Goal: Task Accomplishment & Management: Complete application form

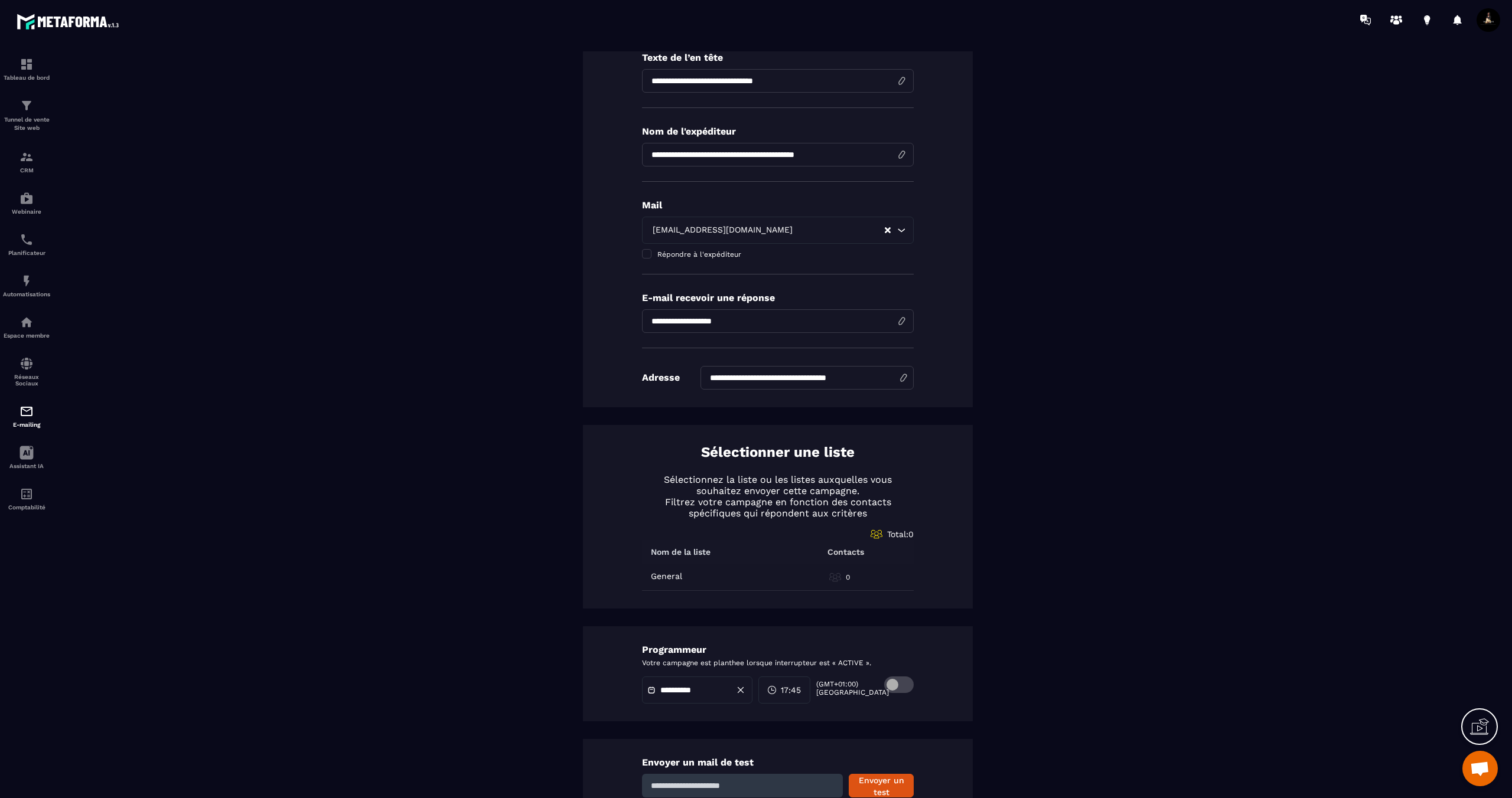
scroll to position [206, 0]
click at [670, 575] on p "General" at bounding box center [666, 573] width 31 height 10
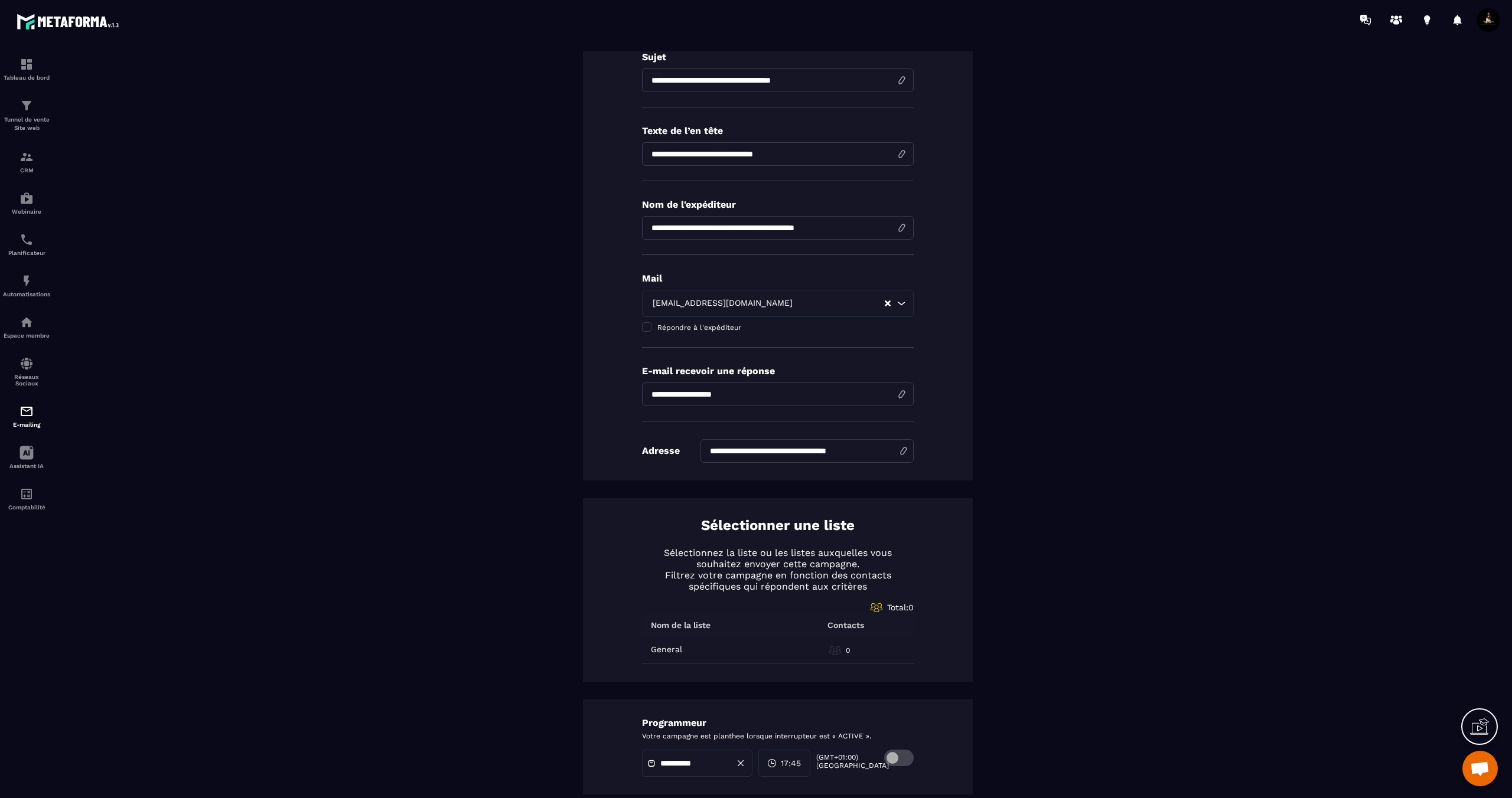
scroll to position [0, 0]
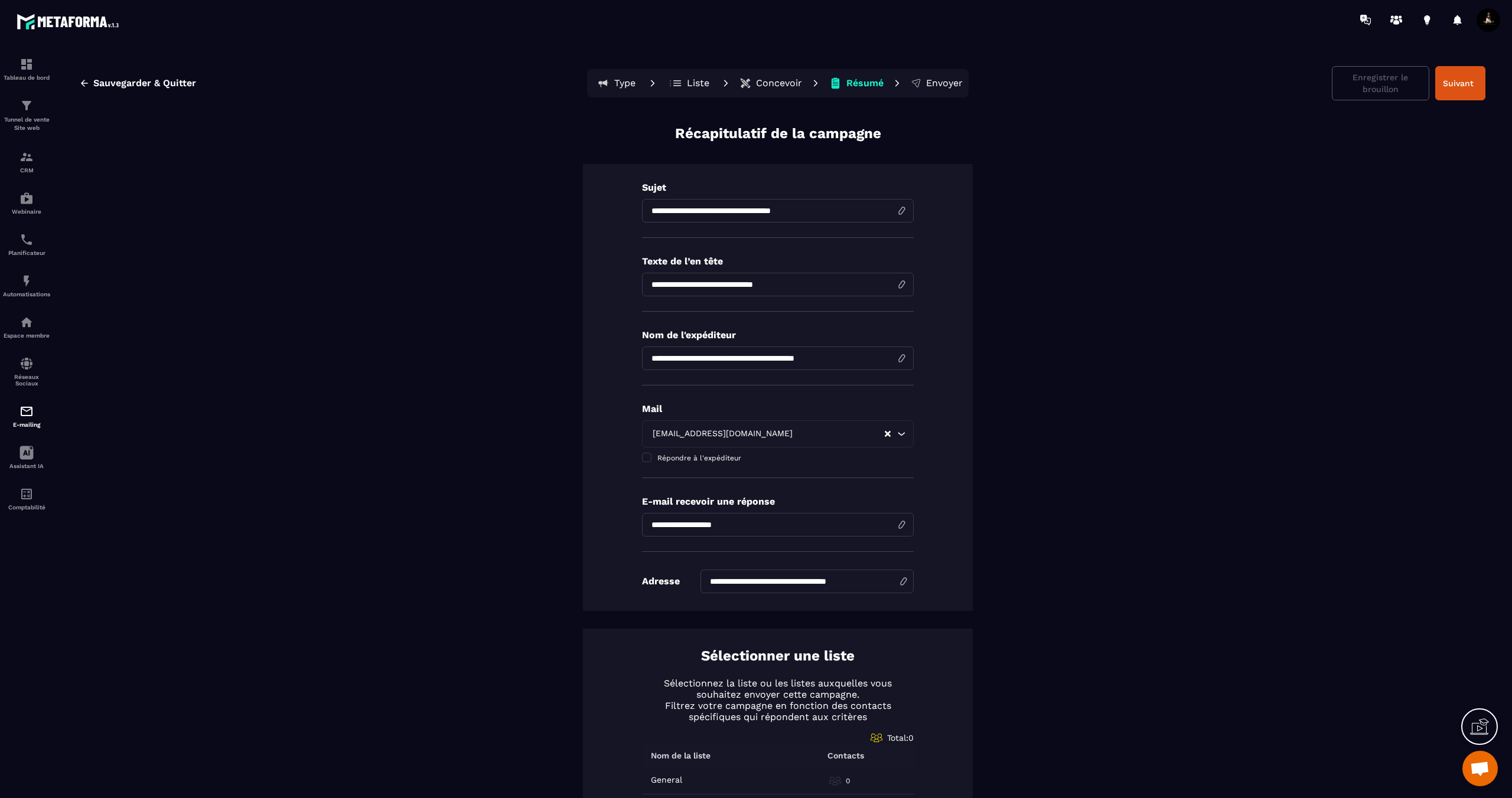
click at [768, 88] on p "Concevoir" at bounding box center [779, 83] width 46 height 12
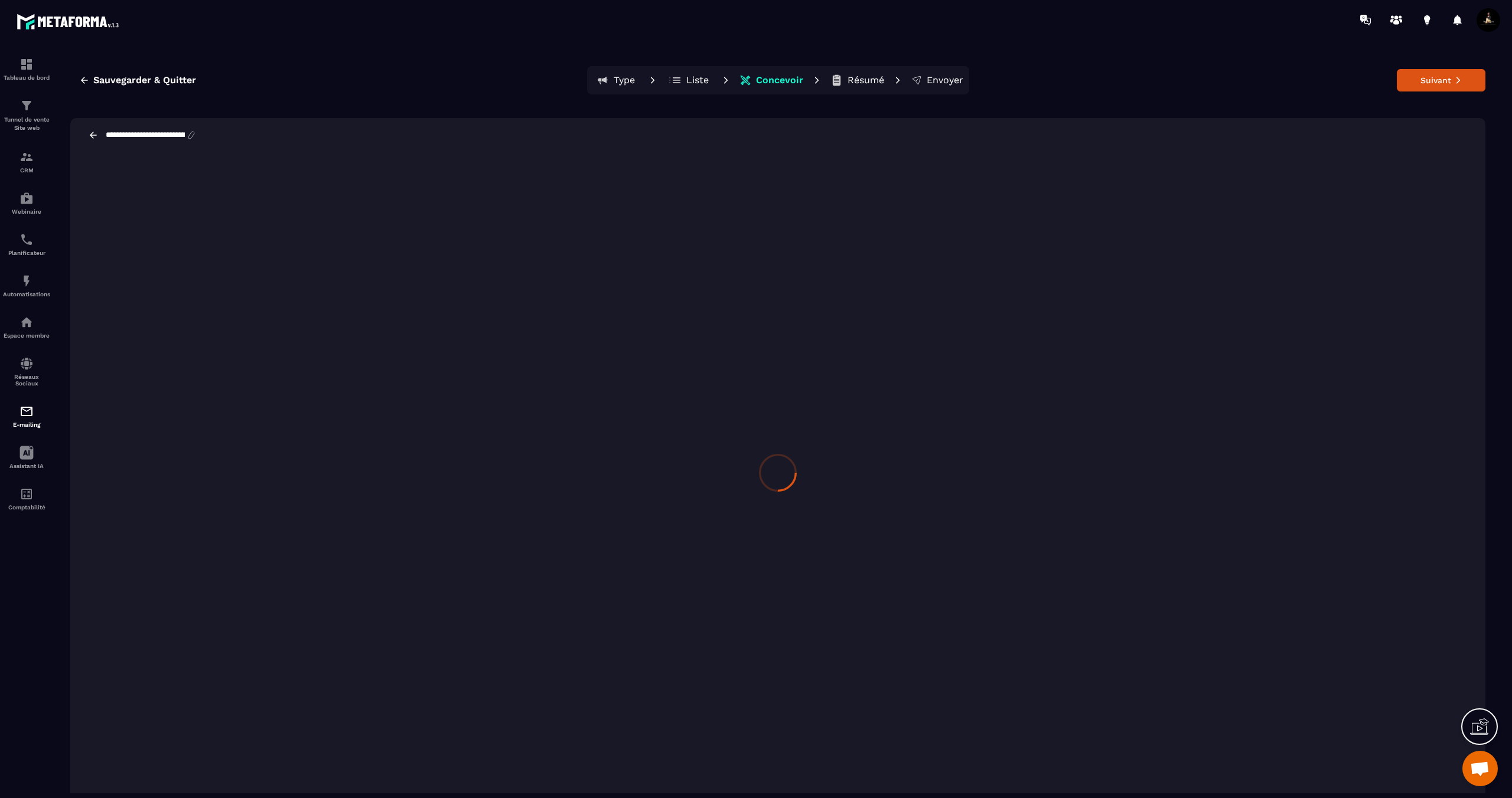
click at [865, 81] on p "Résumé" at bounding box center [865, 80] width 36 height 12
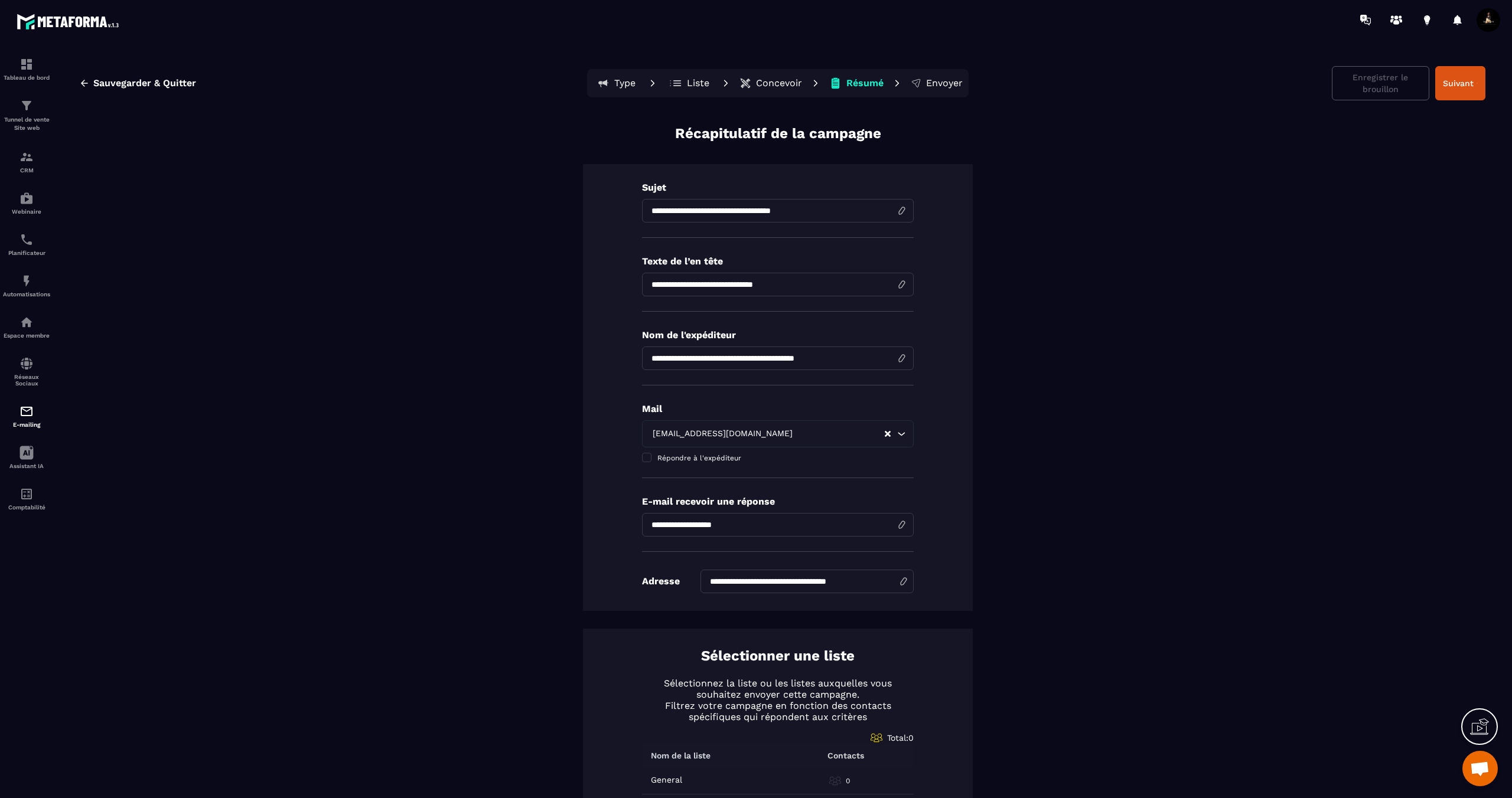
click at [802, 283] on input "**********" at bounding box center [778, 284] width 271 height 24
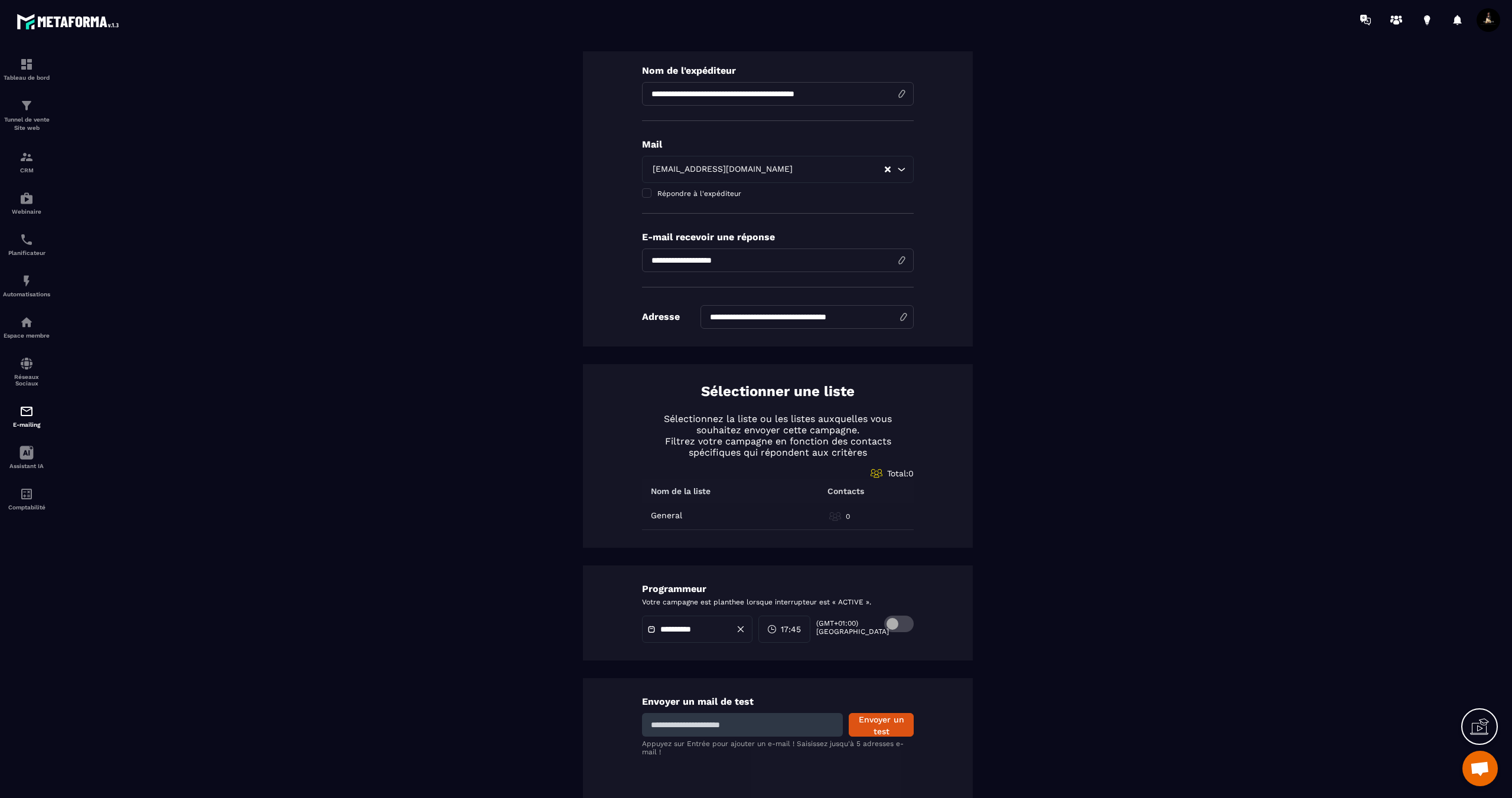
scroll to position [274, 0]
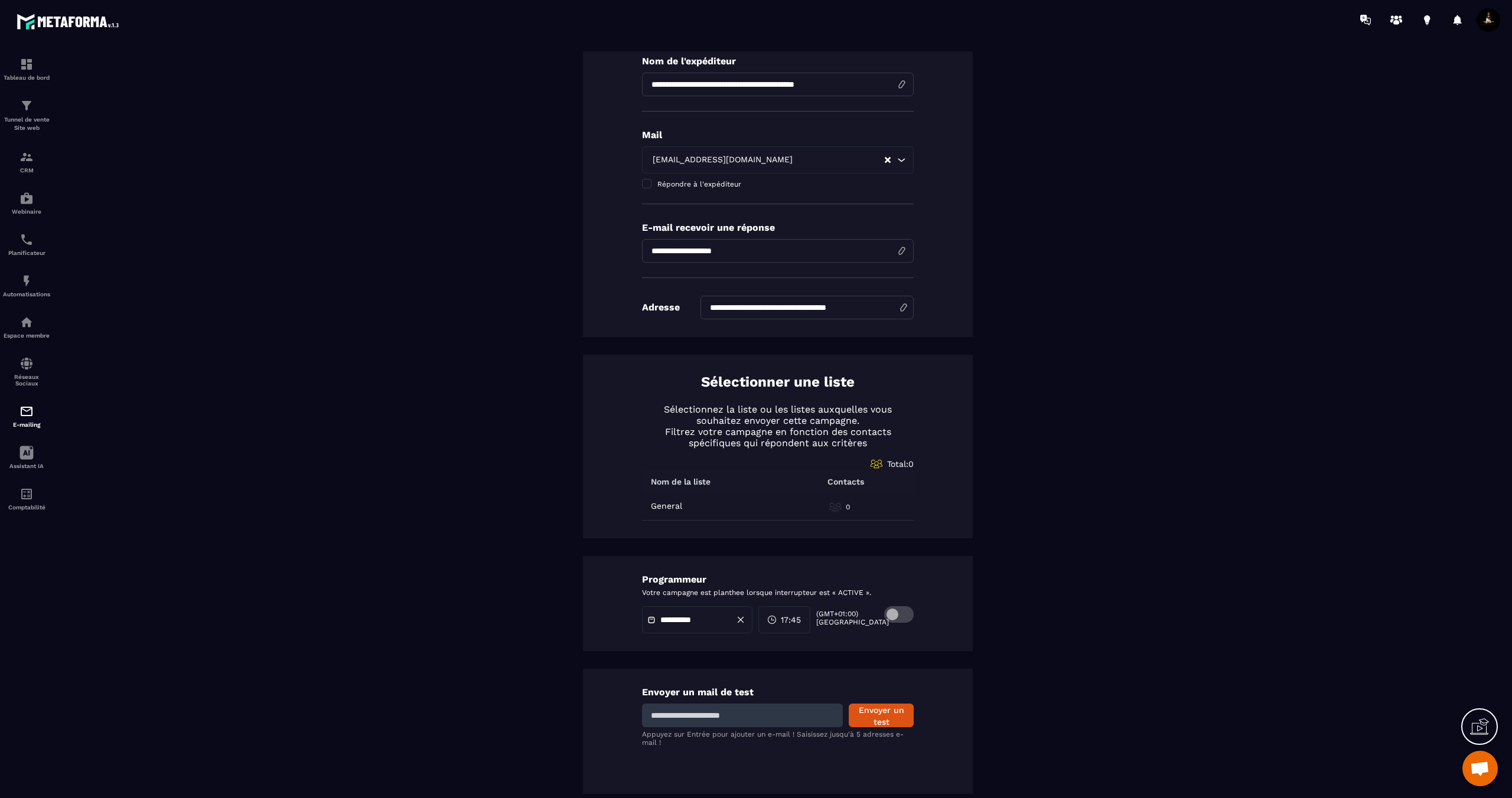
click at [842, 501] on div "0" at bounding box center [867, 507] width 76 height 12
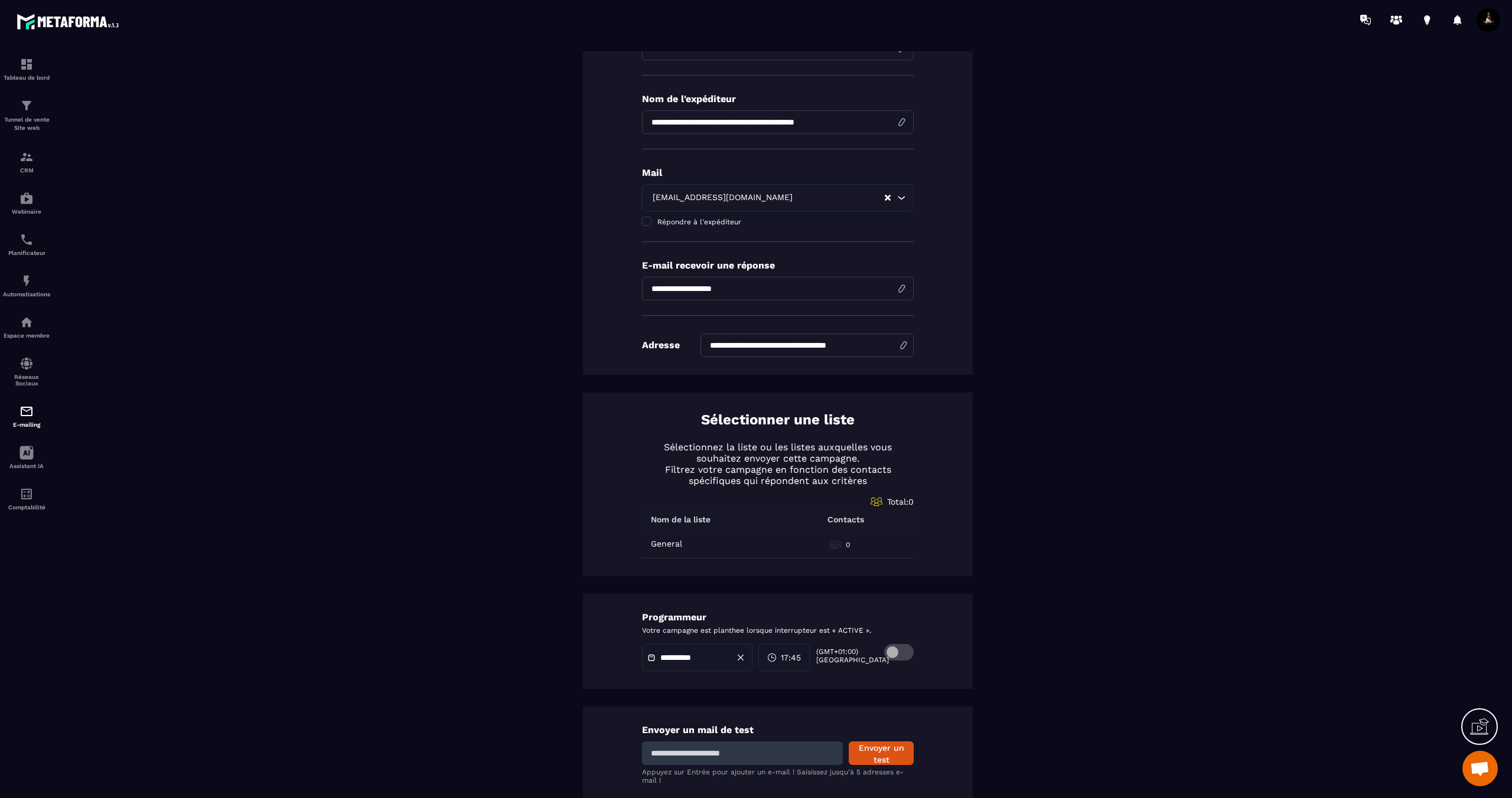
scroll to position [233, 0]
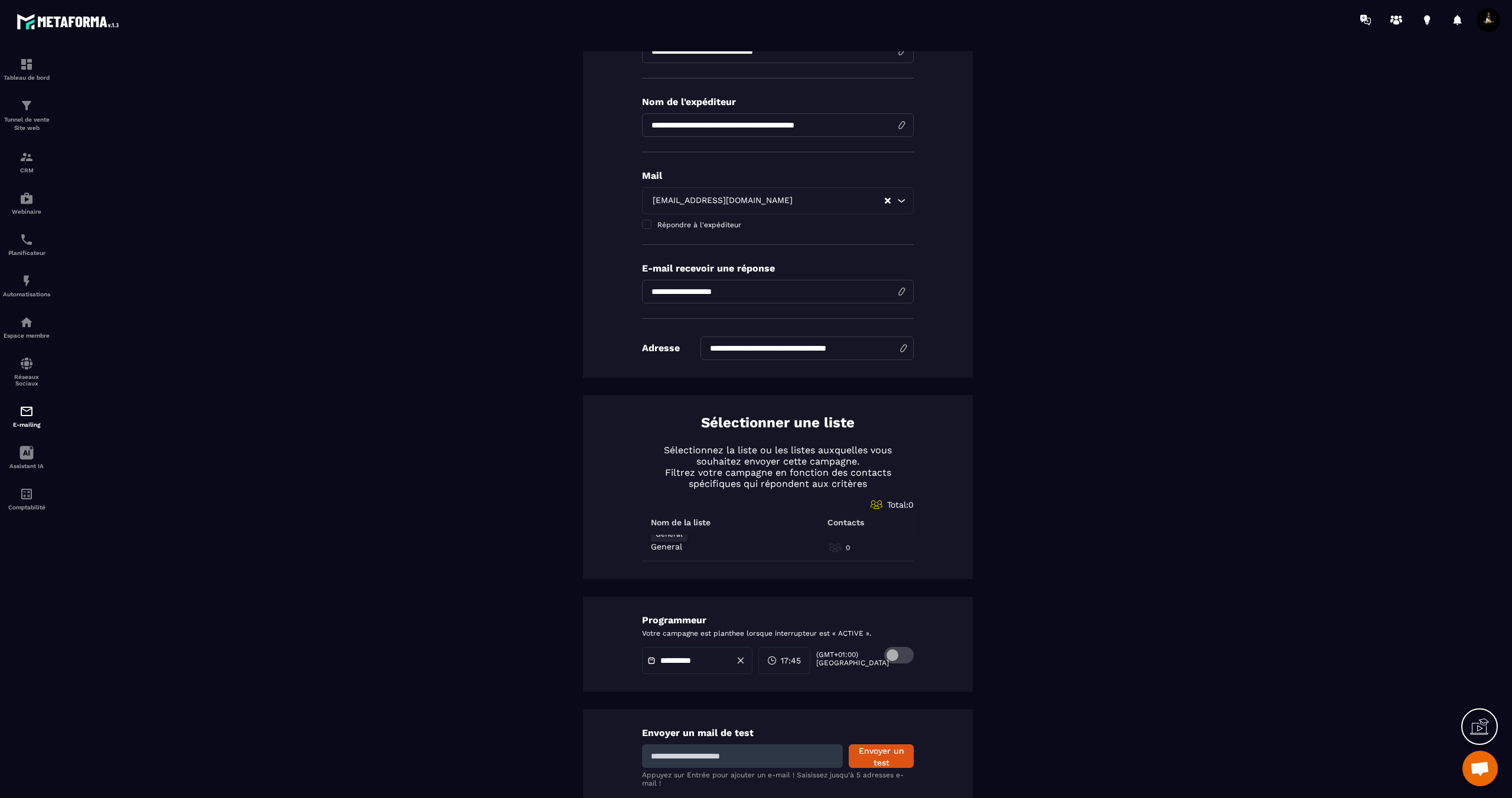
click at [681, 547] on p "General" at bounding box center [666, 547] width 31 height 10
click at [667, 545] on p "General" at bounding box center [666, 547] width 31 height 10
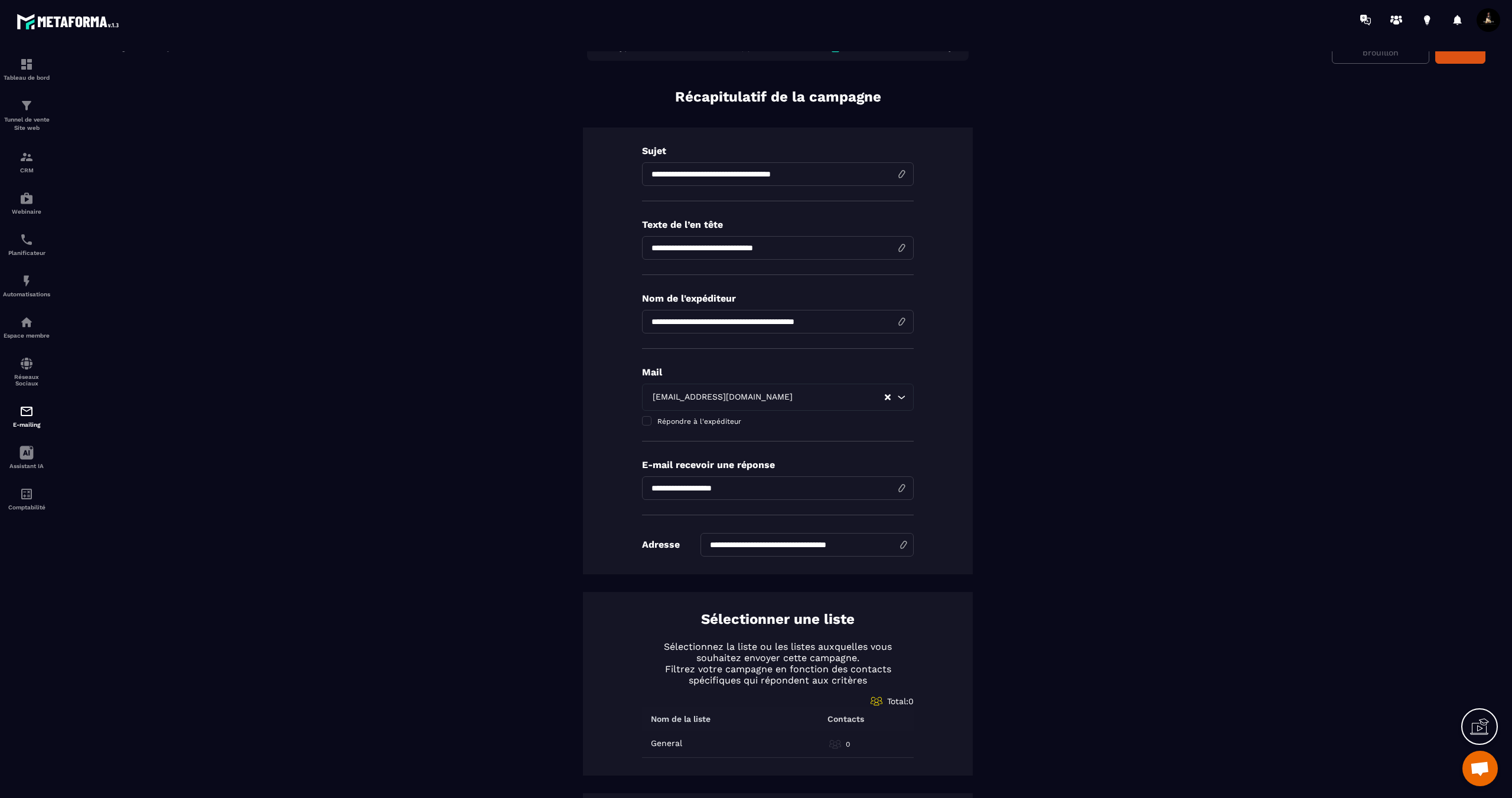
click at [753, 543] on input "**********" at bounding box center [807, 545] width 213 height 24
click at [782, 547] on input "**********" at bounding box center [807, 543] width 213 height 24
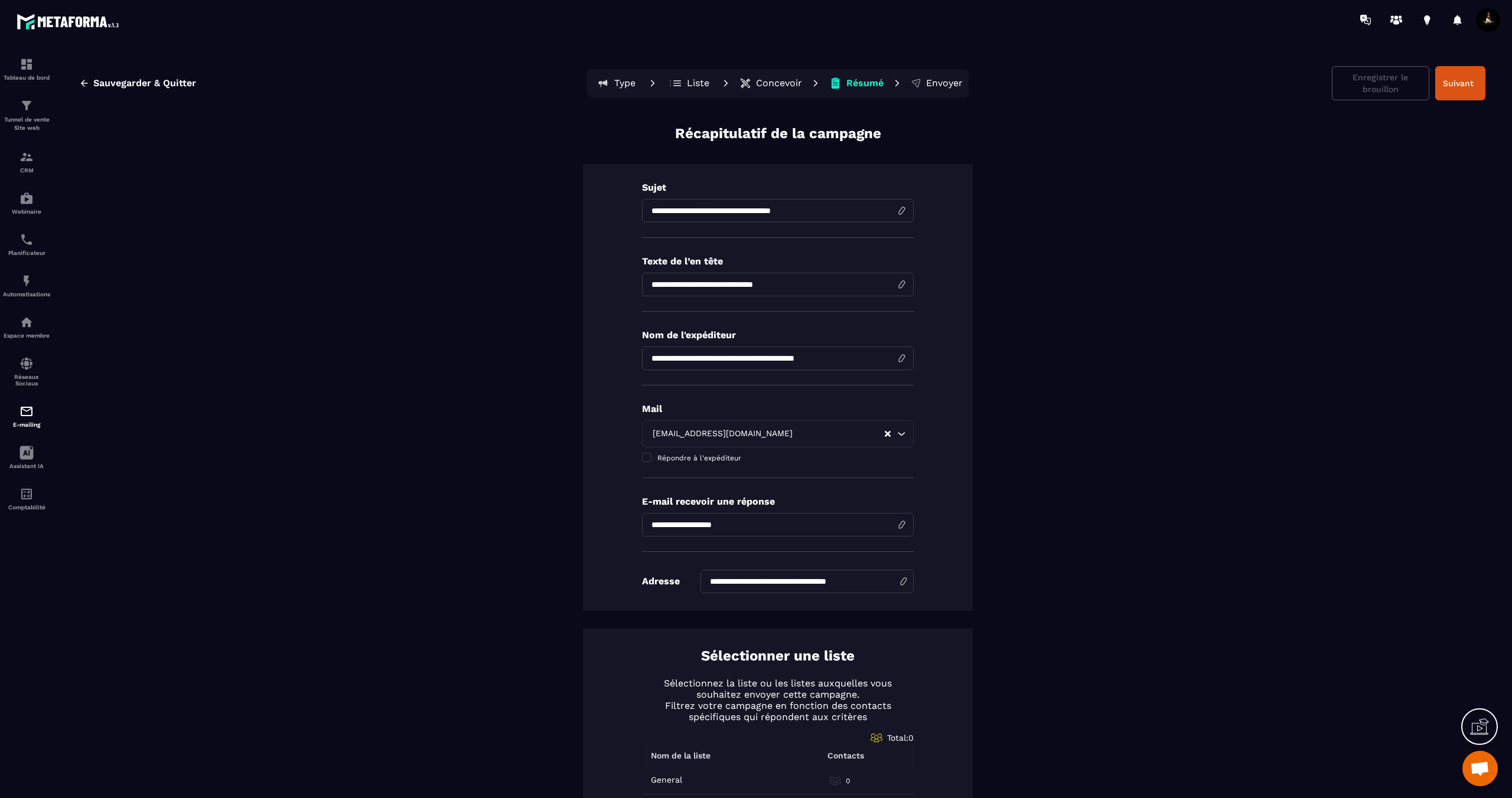
click at [617, 83] on p "Type" at bounding box center [624, 83] width 21 height 12
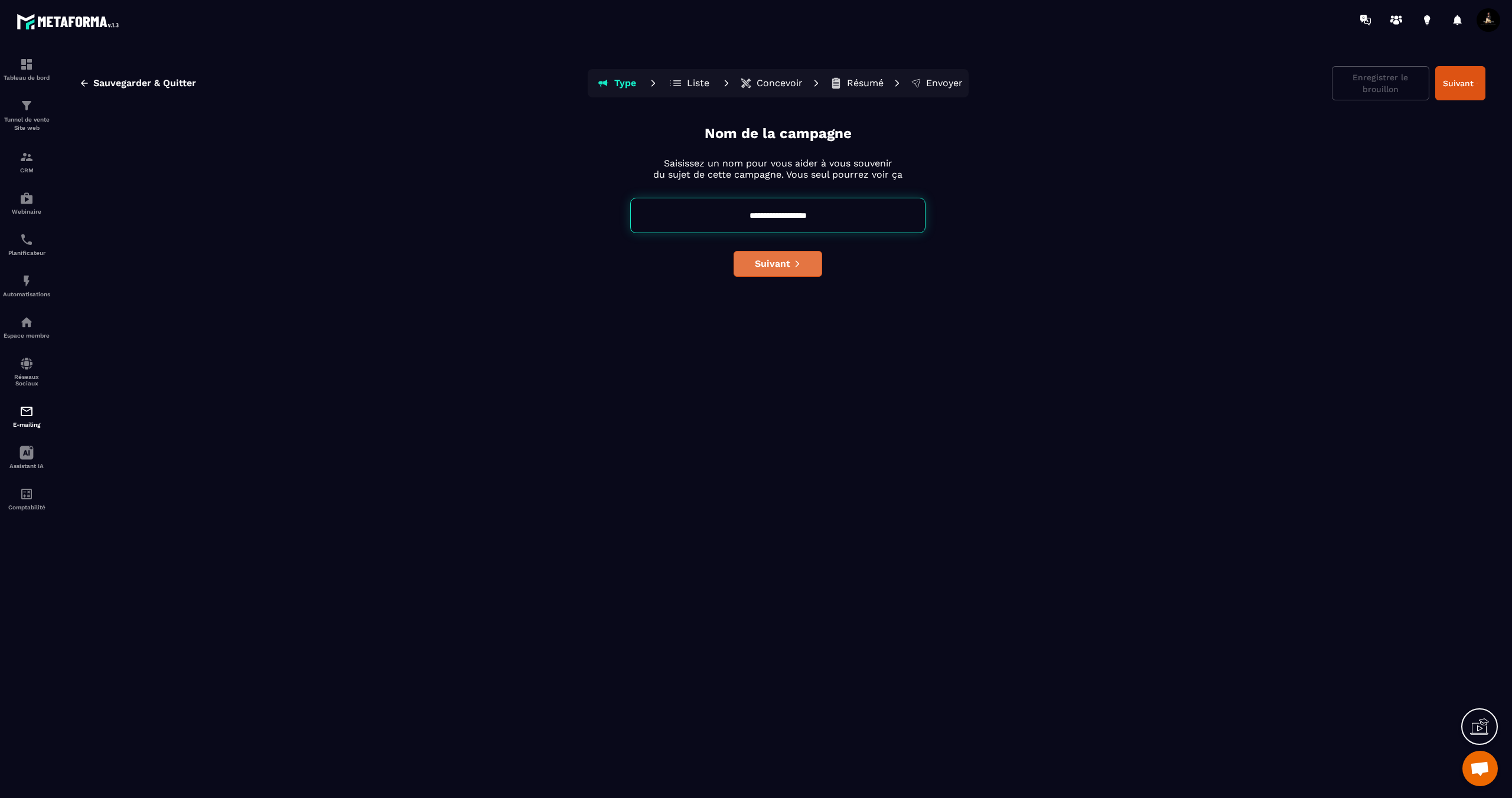
click at [807, 271] on button "Suivant" at bounding box center [778, 264] width 88 height 26
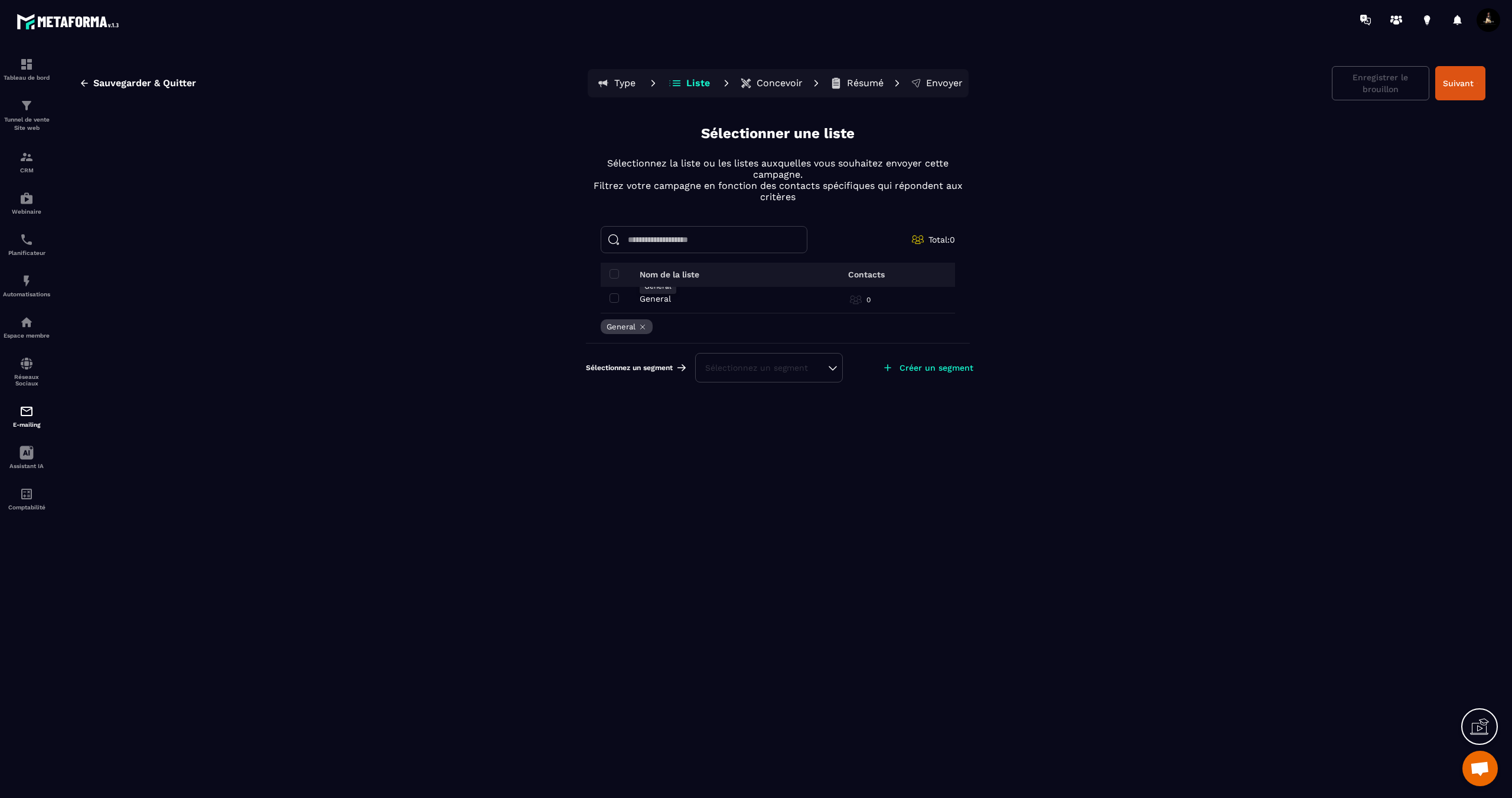
click at [650, 296] on p "General" at bounding box center [655, 298] width 31 height 10
click at [616, 298] on span at bounding box center [614, 298] width 10 height 10
click at [616, 297] on span at bounding box center [614, 298] width 10 height 10
click at [743, 372] on div "Sélectionnez un segment" at bounding box center [768, 368] width 127 height 12
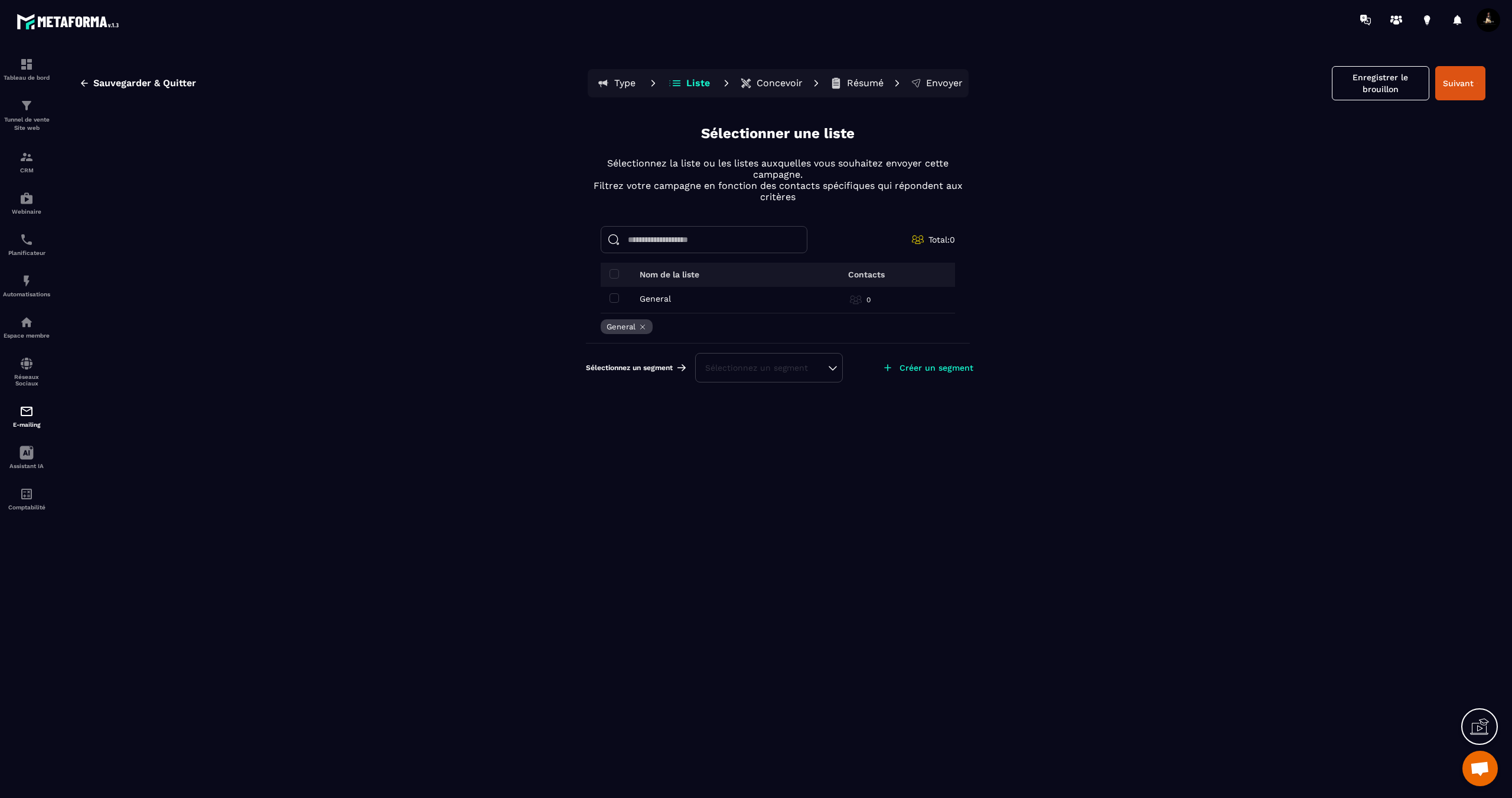
click at [919, 370] on p "Créer un segment" at bounding box center [936, 367] width 74 height 10
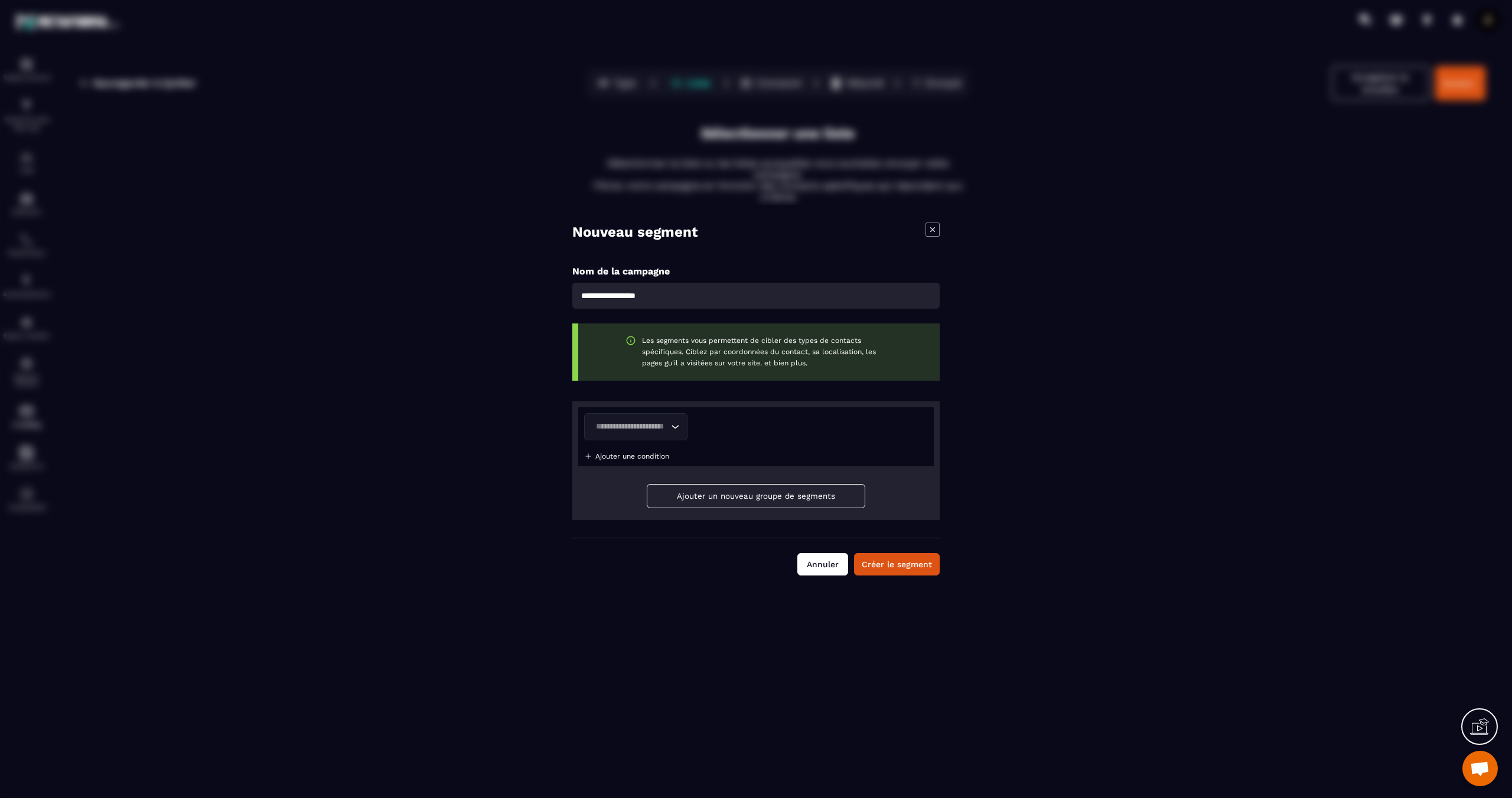
click at [824, 567] on button "Annuler" at bounding box center [822, 564] width 51 height 22
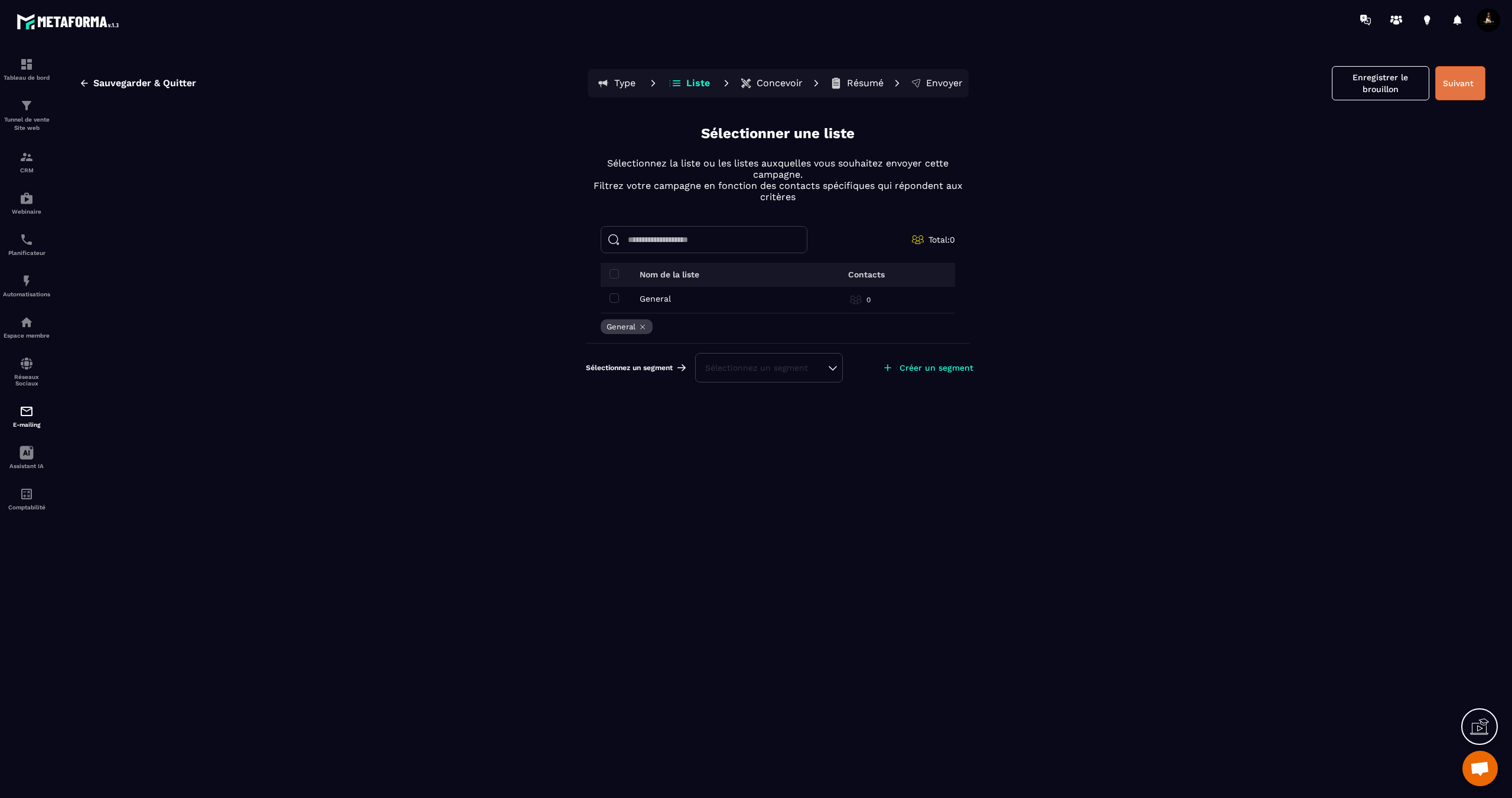
click at [1460, 76] on button "Suivant" at bounding box center [1460, 83] width 50 height 35
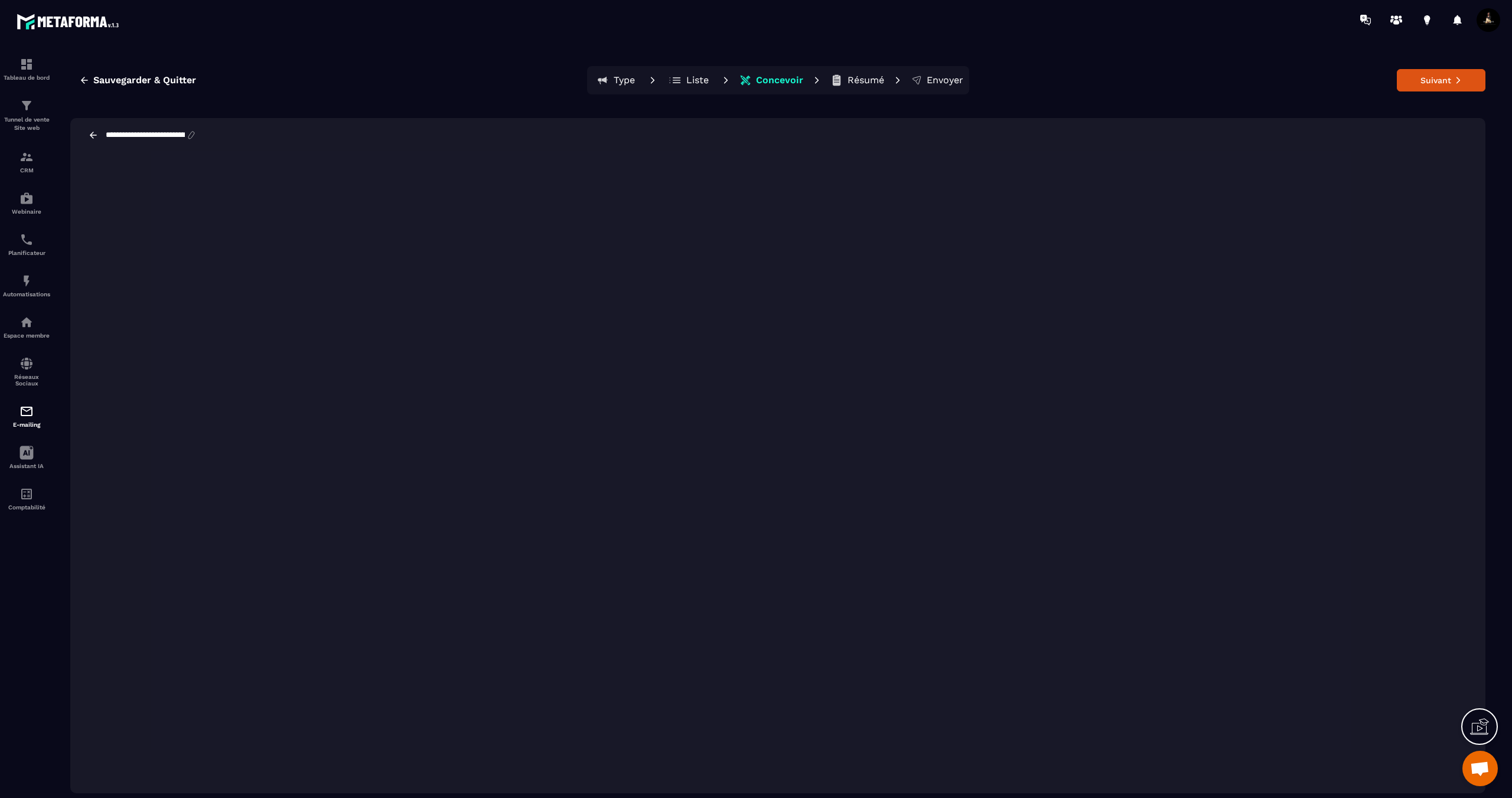
click at [1460, 76] on icon at bounding box center [1458, 80] width 8 height 8
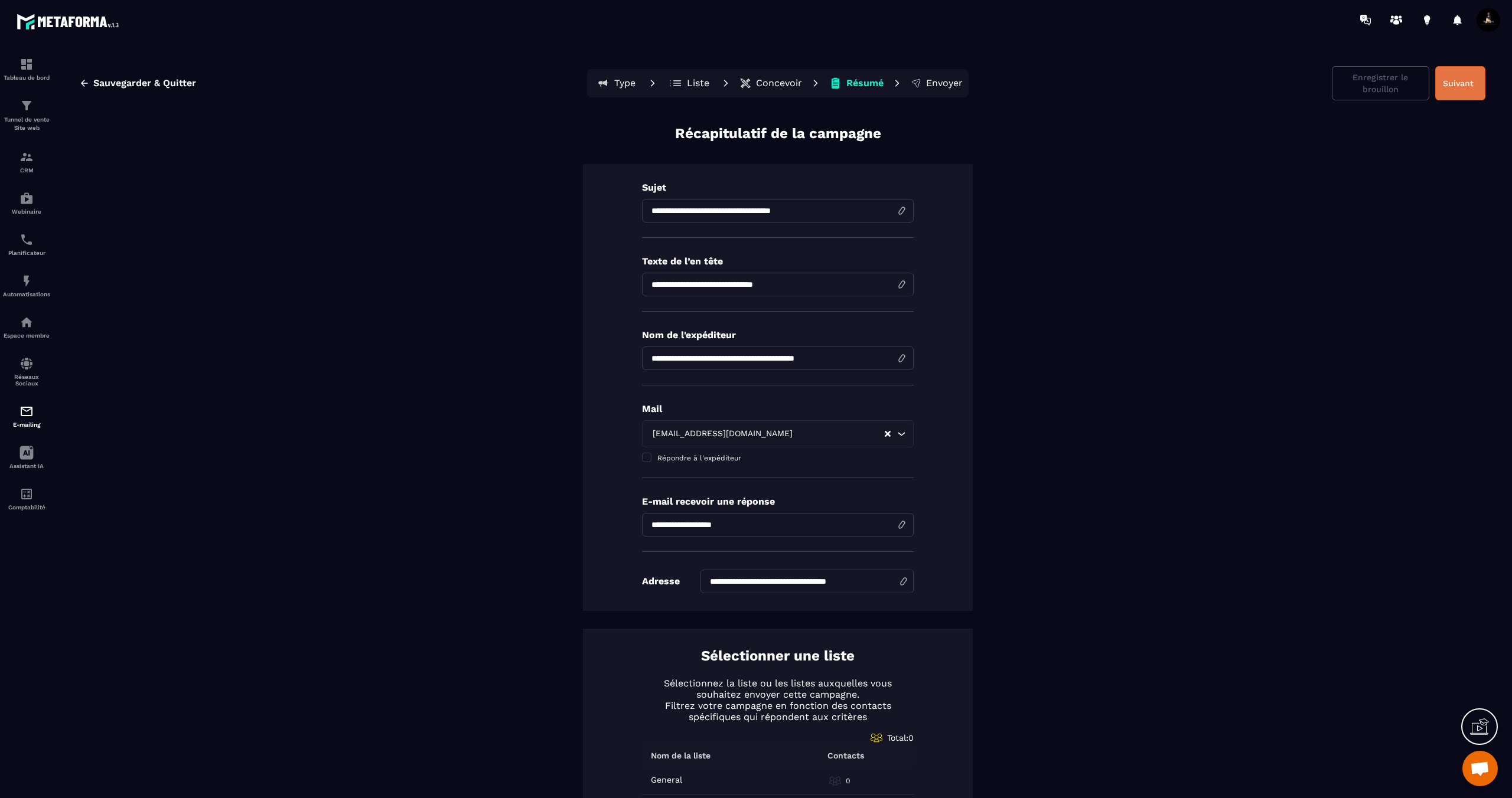
click at [1468, 76] on button "Suivant" at bounding box center [1460, 83] width 50 height 35
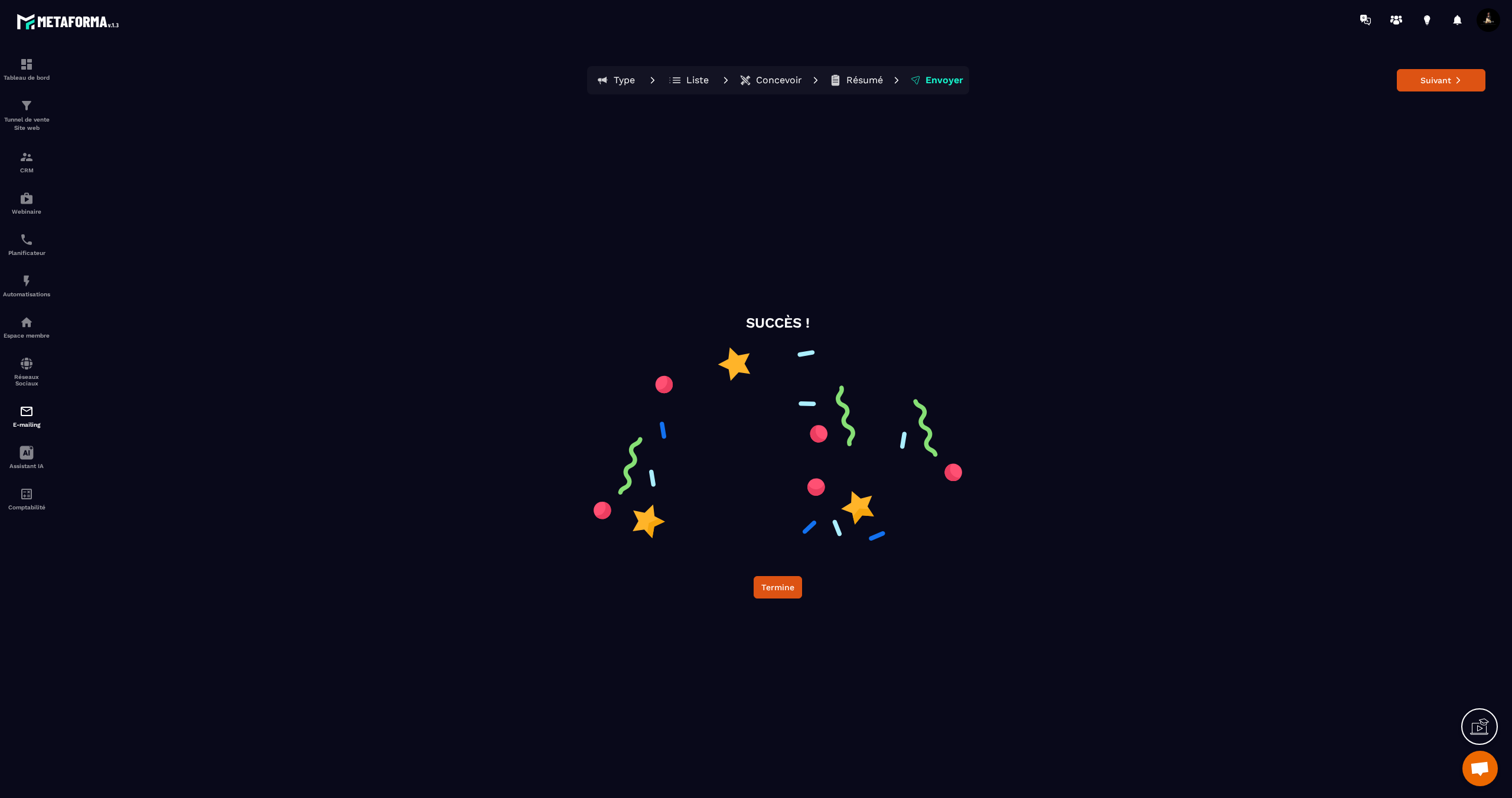
click at [1469, 77] on button "Suivant" at bounding box center [1441, 80] width 88 height 22
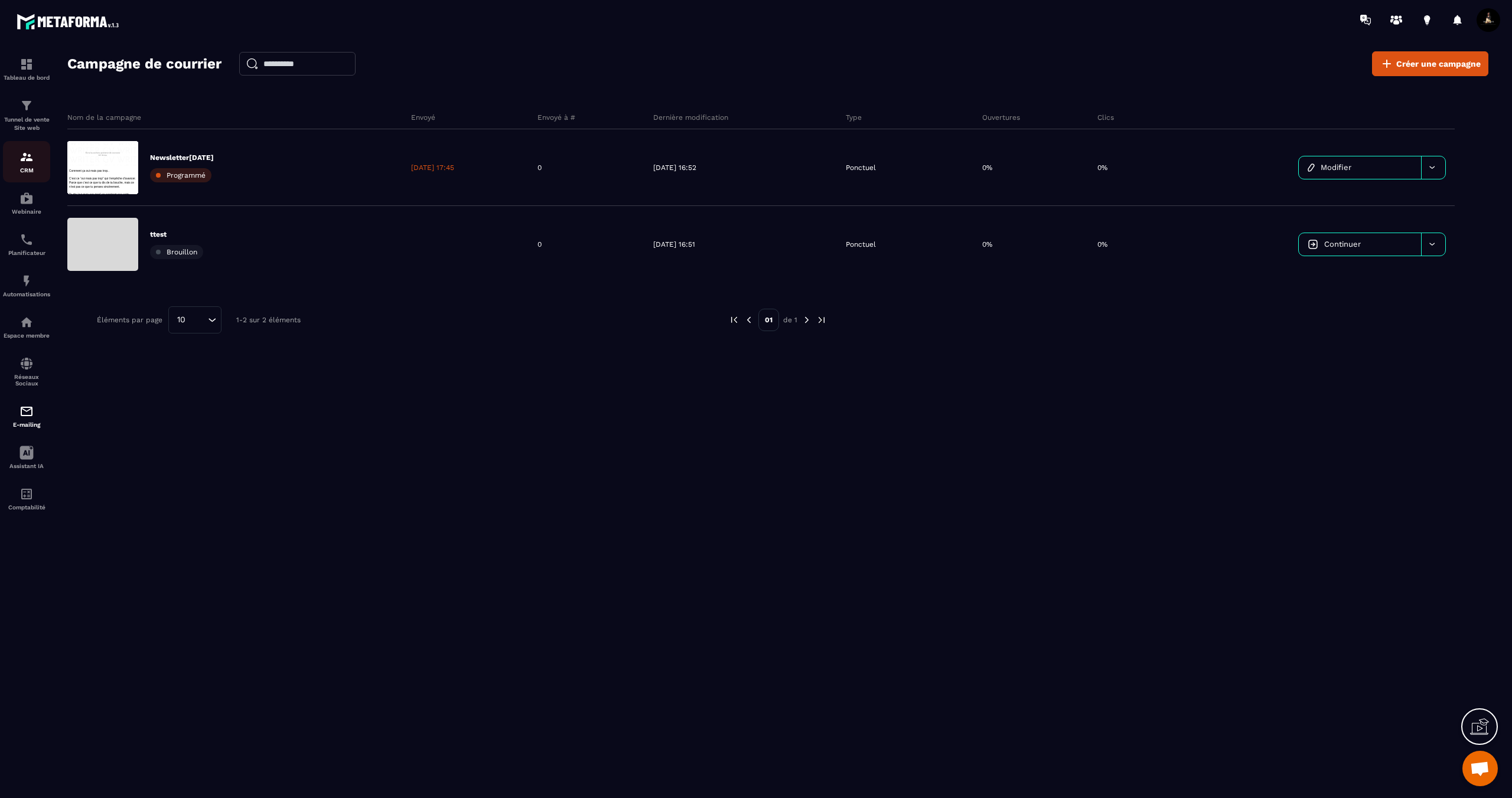
click at [32, 159] on img at bounding box center [26, 157] width 14 height 14
